Goal: Information Seeking & Learning: Learn about a topic

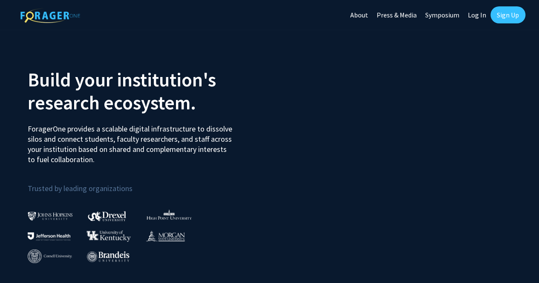
click at [507, 12] on link "Sign Up" at bounding box center [507, 14] width 35 height 17
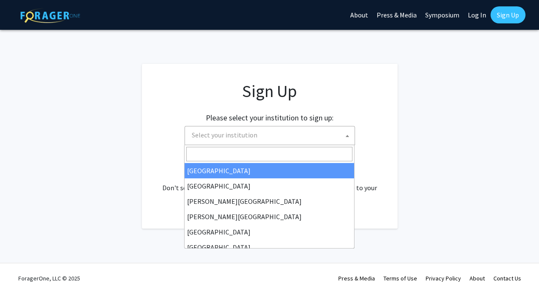
click at [285, 135] on span "Select your institution" at bounding box center [271, 135] width 166 height 17
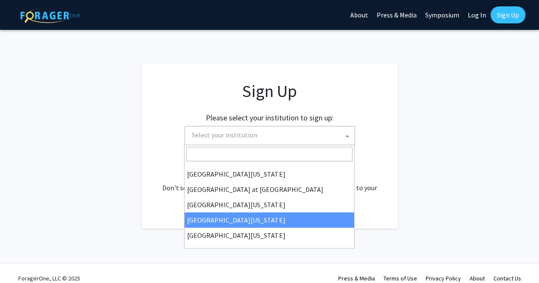
scroll to position [10, 0]
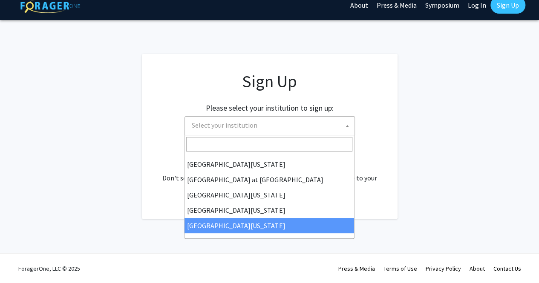
select select "33"
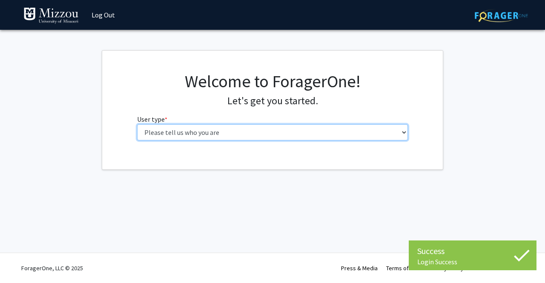
click at [287, 129] on select "Please tell us who you are Undergraduate Student Master's Student Doctoral Cand…" at bounding box center [272, 132] width 271 height 16
select select "1: undergrad"
click at [137, 124] on select "Please tell us who you are Undergraduate Student Master's Student Doctoral Cand…" at bounding box center [272, 132] width 271 height 16
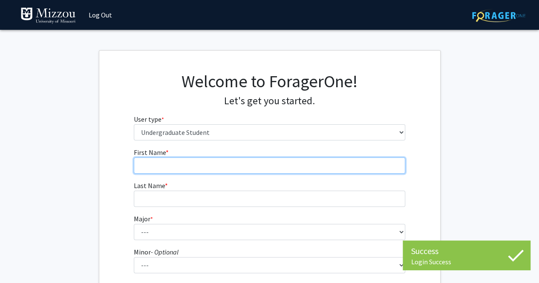
click at [267, 172] on input "First Name * required" at bounding box center [269, 166] width 271 height 16
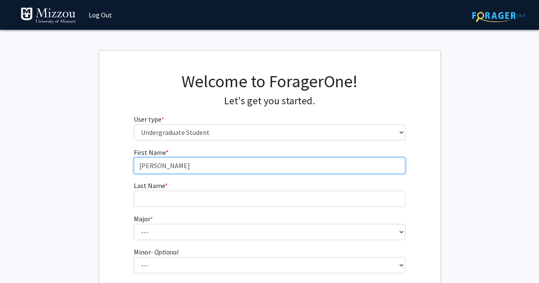
type input "Alexander"
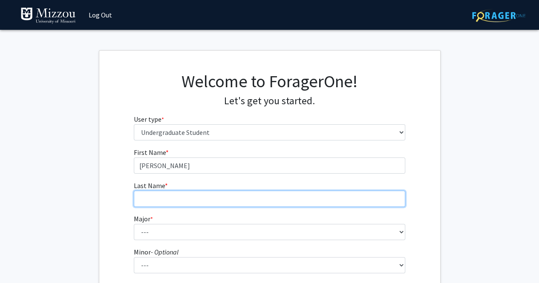
click at [260, 193] on input "Last Name * required" at bounding box center [269, 199] width 271 height 16
type input "Simko"
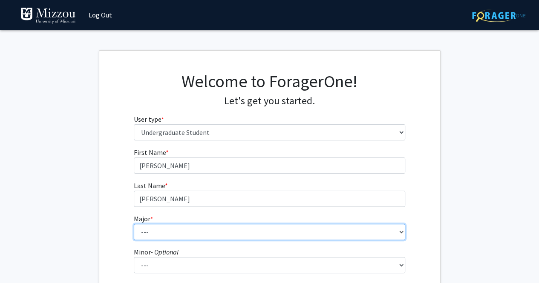
click at [246, 233] on select "--- Agribusiness Management Agricultural Education Agricultural Education: Comm…" at bounding box center [269, 232] width 271 height 16
select select "14: 2503"
click at [134, 224] on select "--- Agribusiness Management Agricultural Education Agricultural Education: Comm…" at bounding box center [269, 232] width 271 height 16
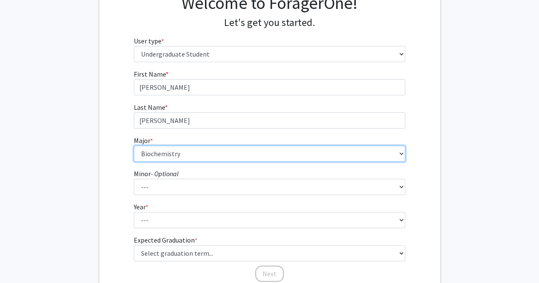
scroll to position [102, 0]
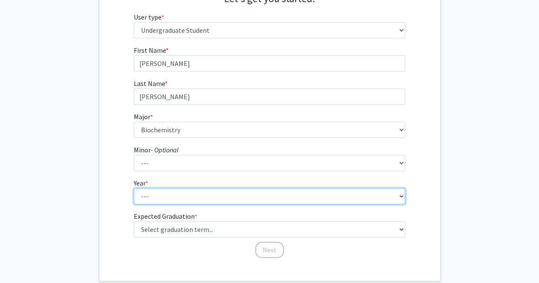
click at [222, 194] on select "--- First-year Sophomore Junior Senior Postbaccalaureate Certificate" at bounding box center [269, 196] width 271 height 16
select select "1: first-year"
click at [134, 188] on select "--- First-year Sophomore Junior Senior Postbaccalaureate Certificate" at bounding box center [269, 196] width 271 height 16
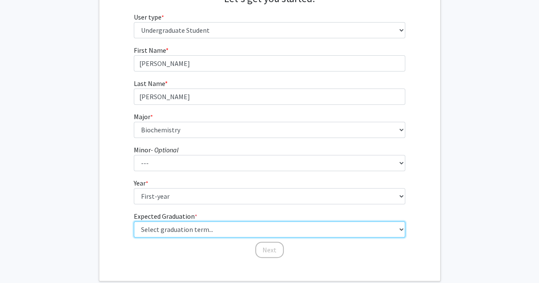
click at [191, 226] on select "Select graduation term... Spring 2025 Summer 2025 Fall 2025 Winter 2025 Spring …" at bounding box center [269, 230] width 271 height 16
select select "17: spring_2029"
click at [134, 222] on select "Select graduation term... Spring 2025 Summer 2025 Fall 2025 Winter 2025 Spring …" at bounding box center [269, 230] width 271 height 16
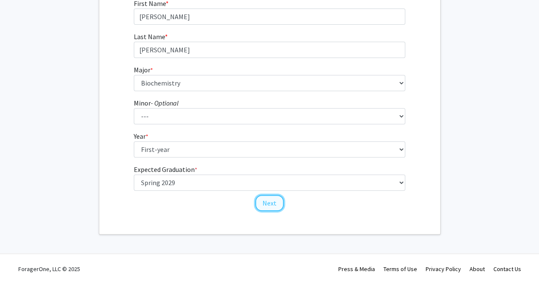
click at [273, 205] on button "Next" at bounding box center [269, 203] width 29 height 16
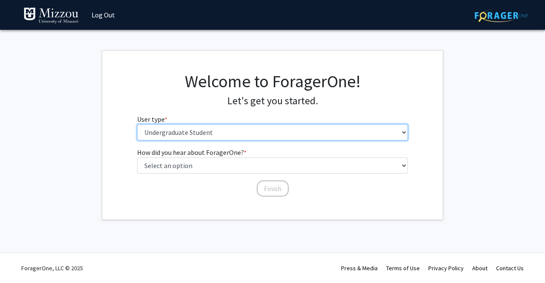
click at [239, 132] on select "Please tell us who you are Undergraduate Student Master's Student Doctoral Cand…" at bounding box center [272, 132] width 271 height 16
click at [137, 124] on select "Please tell us who you are Undergraduate Student Master's Student Doctoral Cand…" at bounding box center [272, 132] width 271 height 16
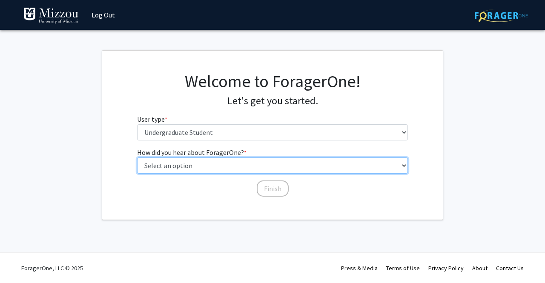
click at [225, 170] on select "Select an option Peer/student recommendation Faculty/staff recommendation Unive…" at bounding box center [272, 166] width 271 height 16
select select "2: faculty_recommendation"
click at [137, 158] on select "Select an option Peer/student recommendation Faculty/staff recommendation Unive…" at bounding box center [272, 166] width 271 height 16
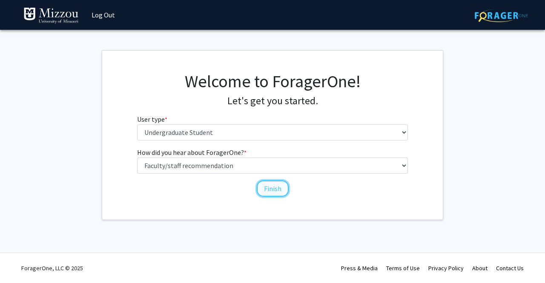
click at [264, 191] on button "Finish" at bounding box center [273, 189] width 32 height 16
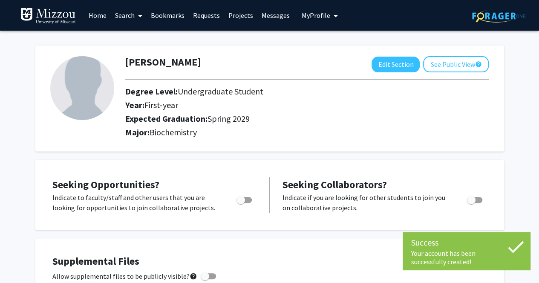
click at [124, 20] on link "Search" at bounding box center [129, 15] width 36 height 30
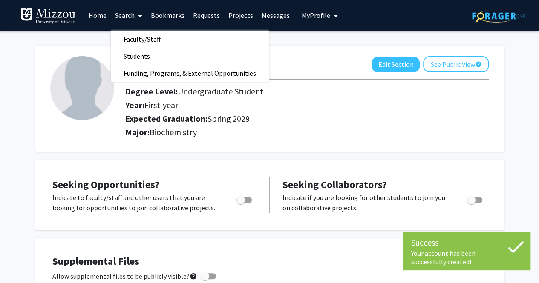
click at [101, 12] on link "Home" at bounding box center [97, 15] width 26 height 30
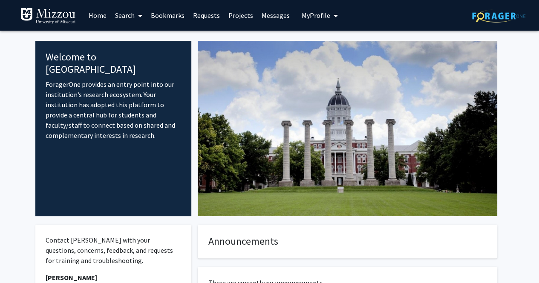
click at [136, 15] on span at bounding box center [139, 16] width 8 height 30
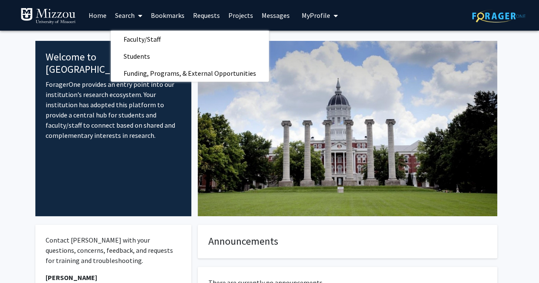
click at [15, 94] on fg-internal-home-page "Welcome to ForagerOne ForagerOne provides an entry point into our institution’s…" at bounding box center [269, 225] width 539 height 388
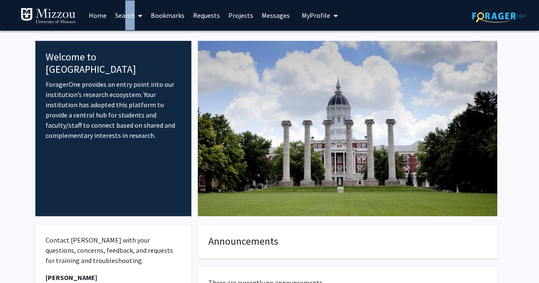
drag, startPoint x: 136, startPoint y: 15, endPoint x: 123, endPoint y: 15, distance: 13.6
click at [123, 15] on link "Search" at bounding box center [129, 15] width 36 height 30
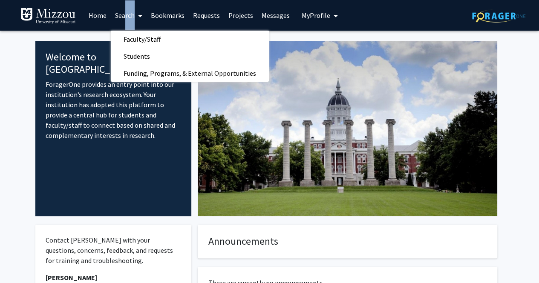
click at [123, 15] on link "Search" at bounding box center [129, 15] width 36 height 30
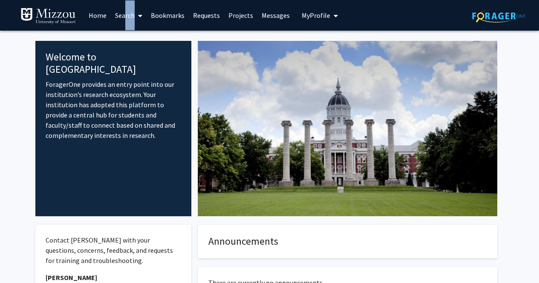
click at [123, 15] on link "Search" at bounding box center [129, 15] width 36 height 30
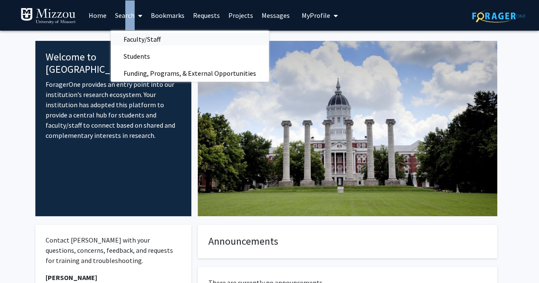
click at [133, 35] on span "Faculty/Staff" at bounding box center [142, 39] width 63 height 17
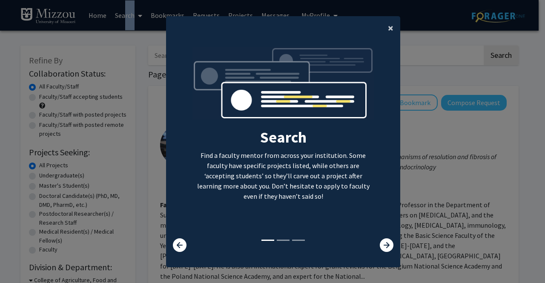
click at [388, 25] on span "×" at bounding box center [391, 27] width 6 height 13
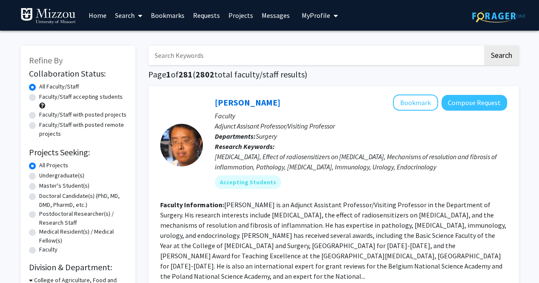
click at [317, 49] on input "Search Keywords" at bounding box center [315, 56] width 334 height 20
type input "dentistry"
click at [484, 46] on button "Search" at bounding box center [501, 56] width 35 height 20
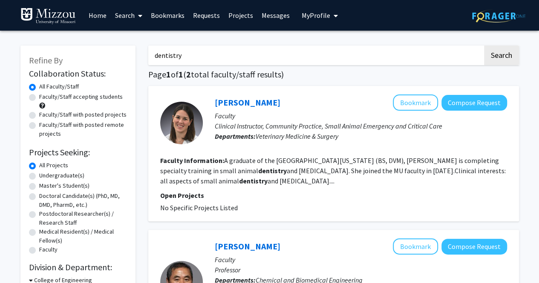
click at [139, 17] on icon at bounding box center [140, 15] width 4 height 7
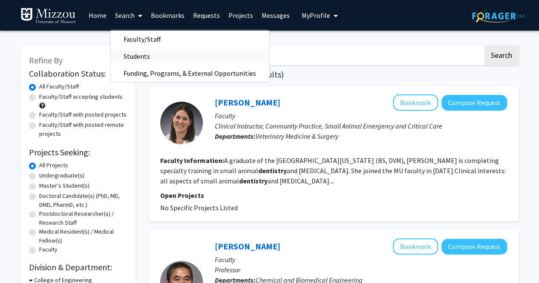
click at [139, 52] on span "Students" at bounding box center [137, 56] width 52 height 17
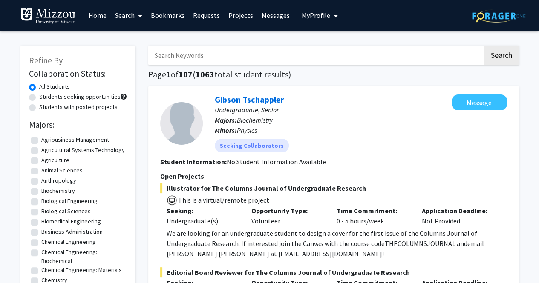
click at [181, 51] on input "Search Keywords" at bounding box center [315, 56] width 334 height 20
type input "dentistry"
click at [484, 46] on button "Search" at bounding box center [501, 56] width 35 height 20
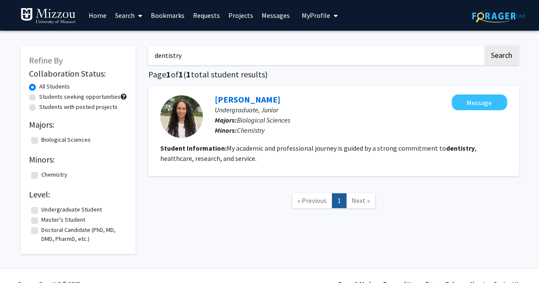
click at [141, 21] on span at bounding box center [139, 16] width 8 height 30
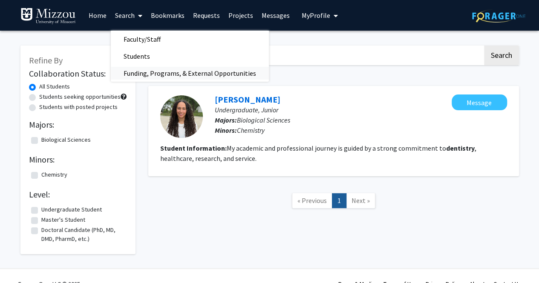
click at [151, 78] on span "Funding, Programs, & External Opportunities" at bounding box center [190, 73] width 158 height 17
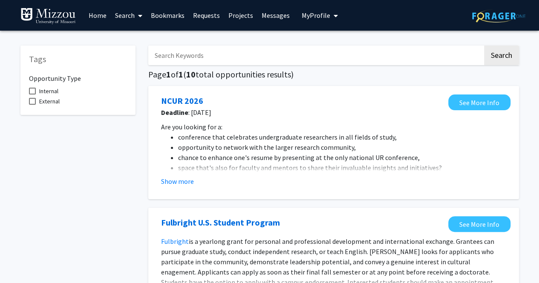
click at [166, 53] on input "Search Keywords" at bounding box center [315, 56] width 334 height 20
type input "dentistry"
click at [484, 46] on button "Search" at bounding box center [501, 56] width 35 height 20
